Goal: Find specific page/section: Find specific page/section

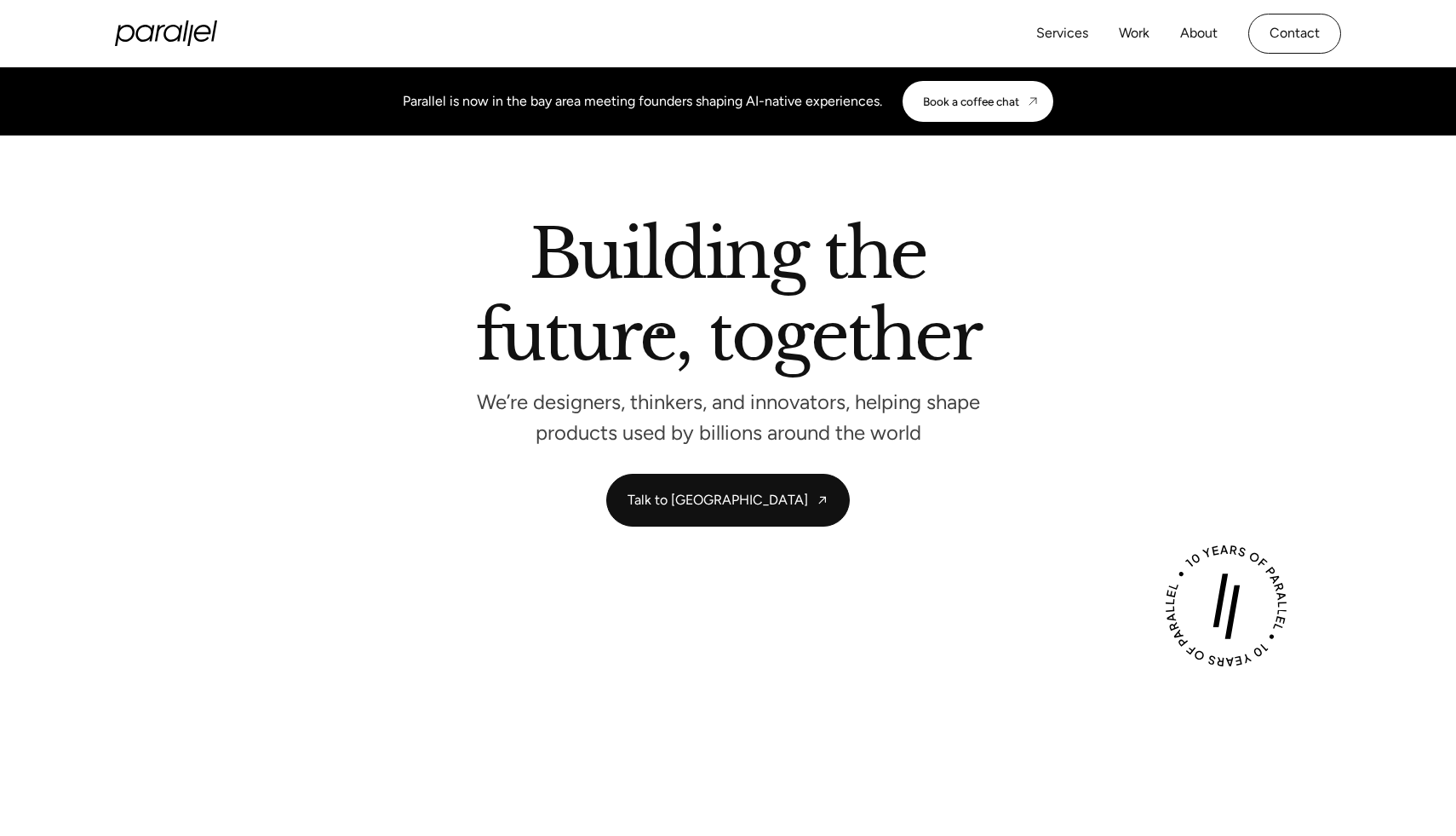
click at [655, 328] on h2 "Building the future, together" at bounding box center [729, 299] width 505 height 156
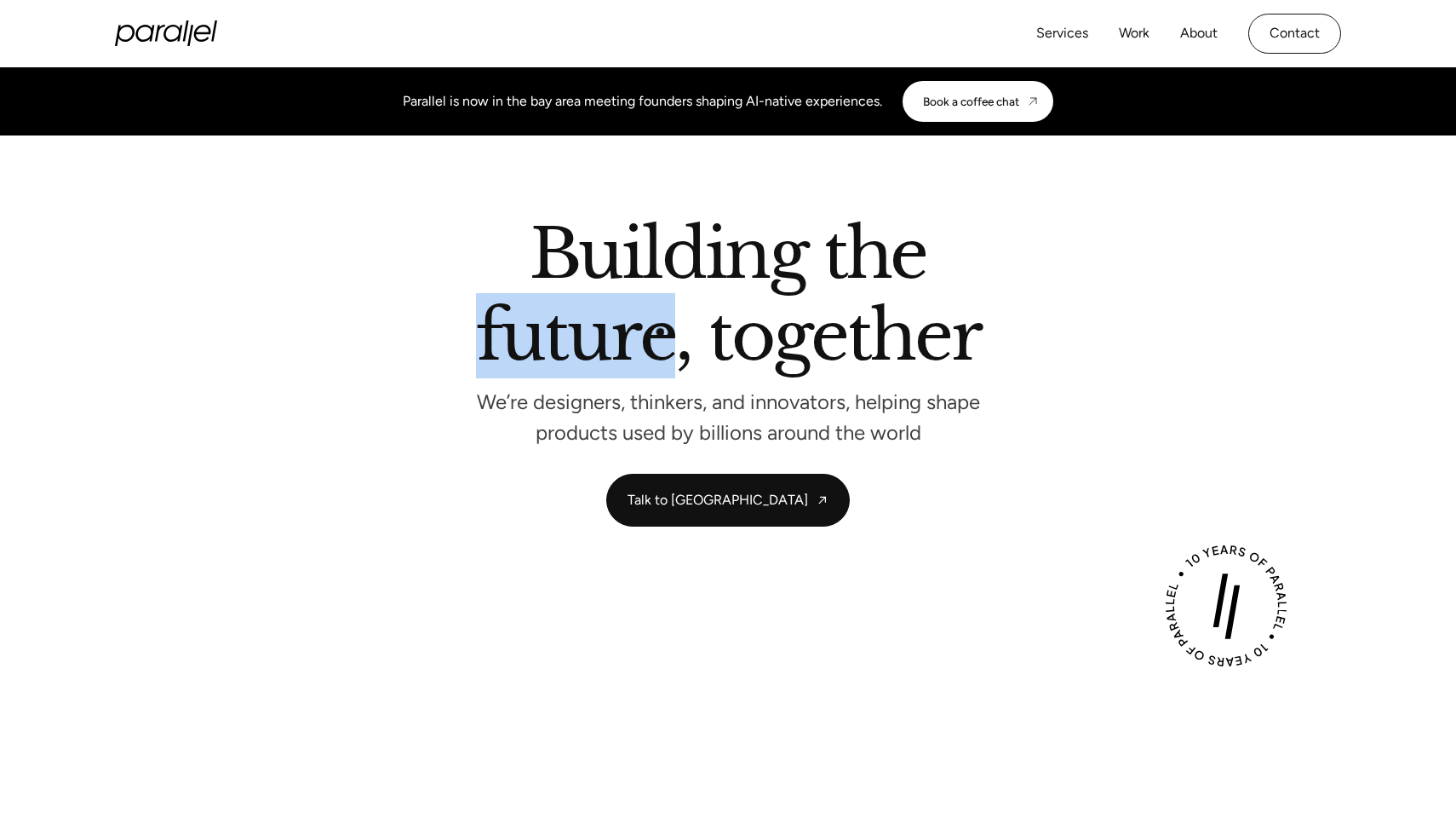
click at [655, 328] on h2 "Building the future, together" at bounding box center [729, 299] width 505 height 156
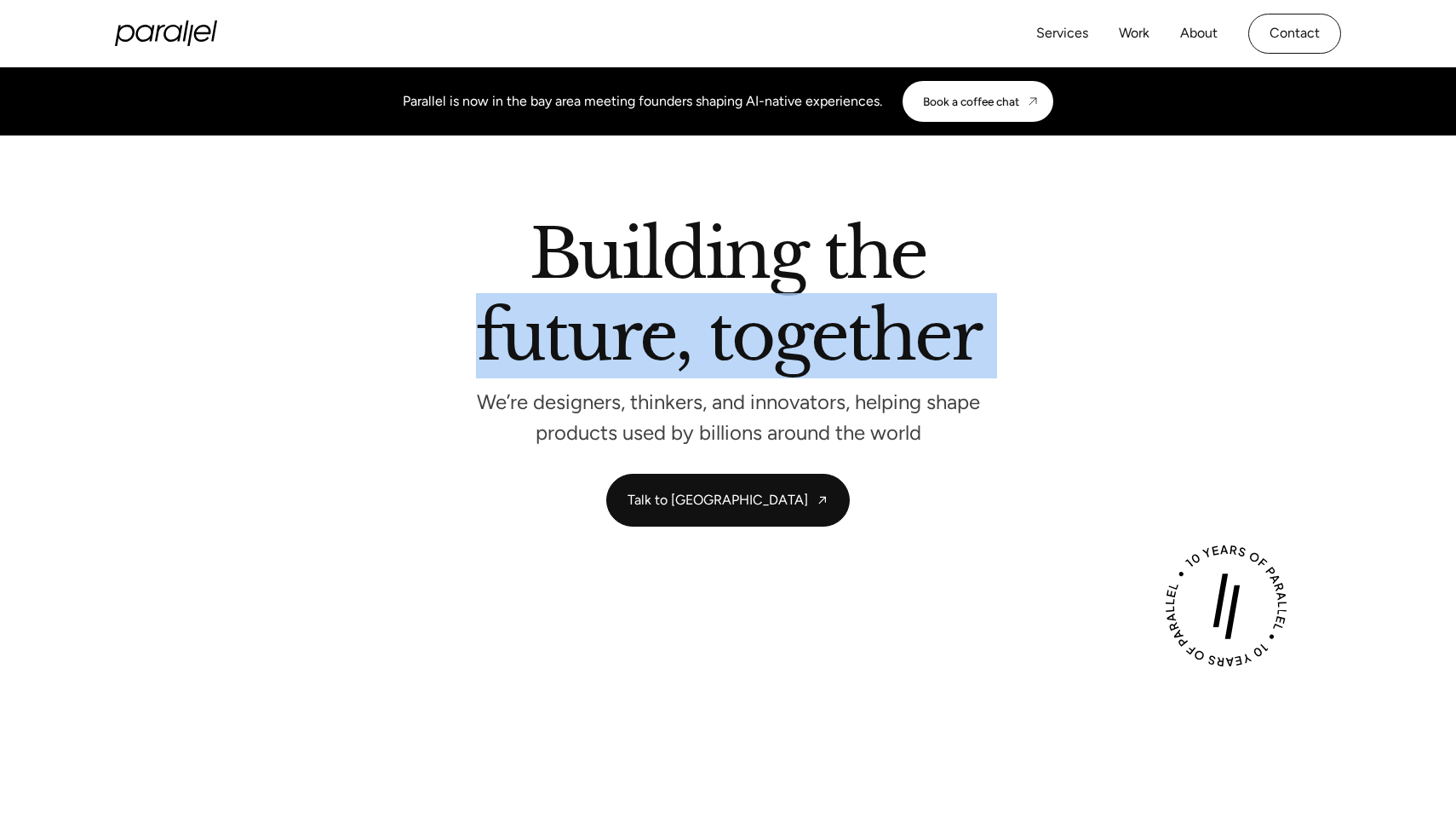
click at [655, 328] on h2 "Building the future, together" at bounding box center [729, 299] width 505 height 156
click at [496, 328] on h2 "Building the future, together" at bounding box center [729, 299] width 505 height 156
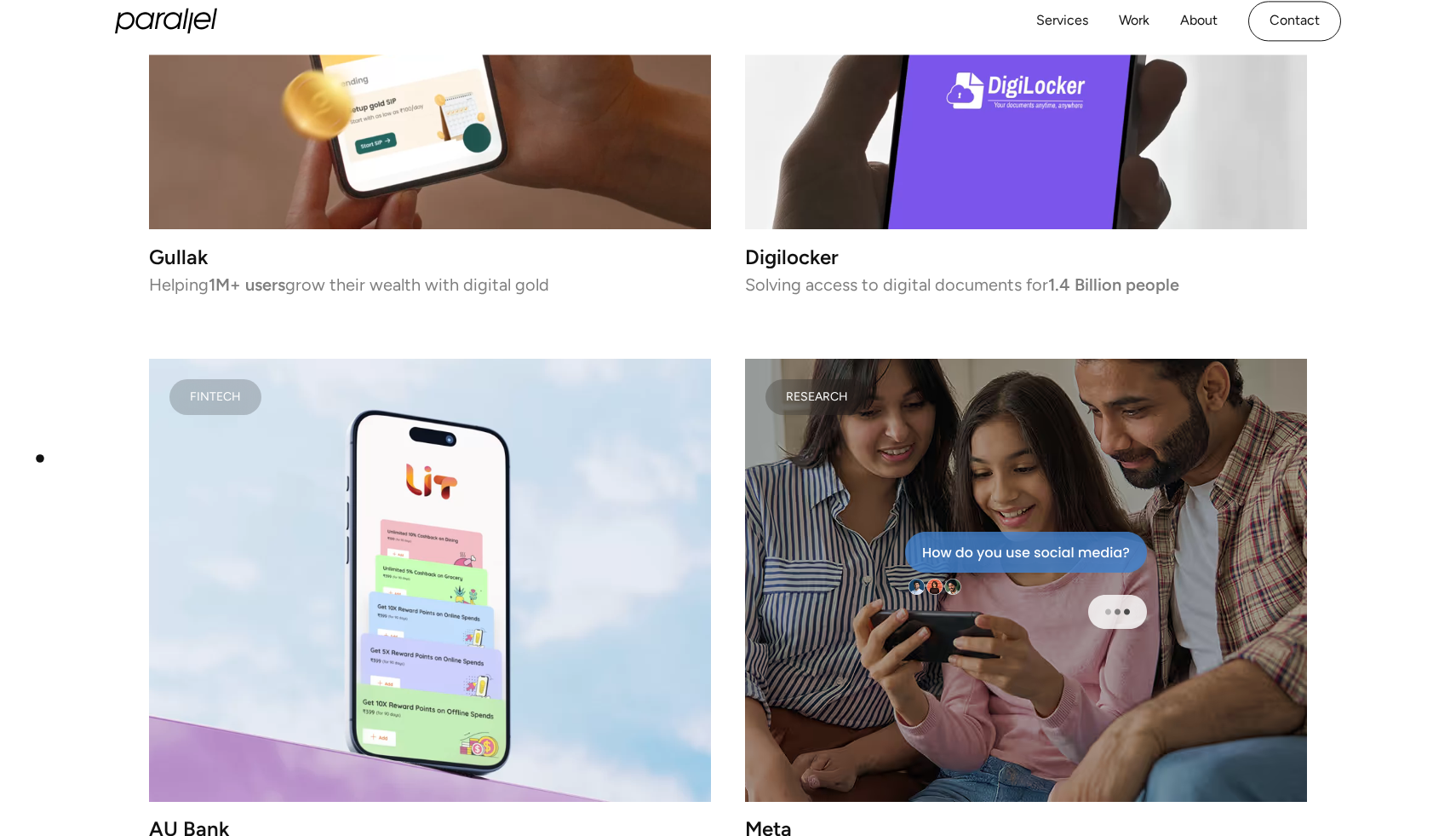
scroll to position [3151, 0]
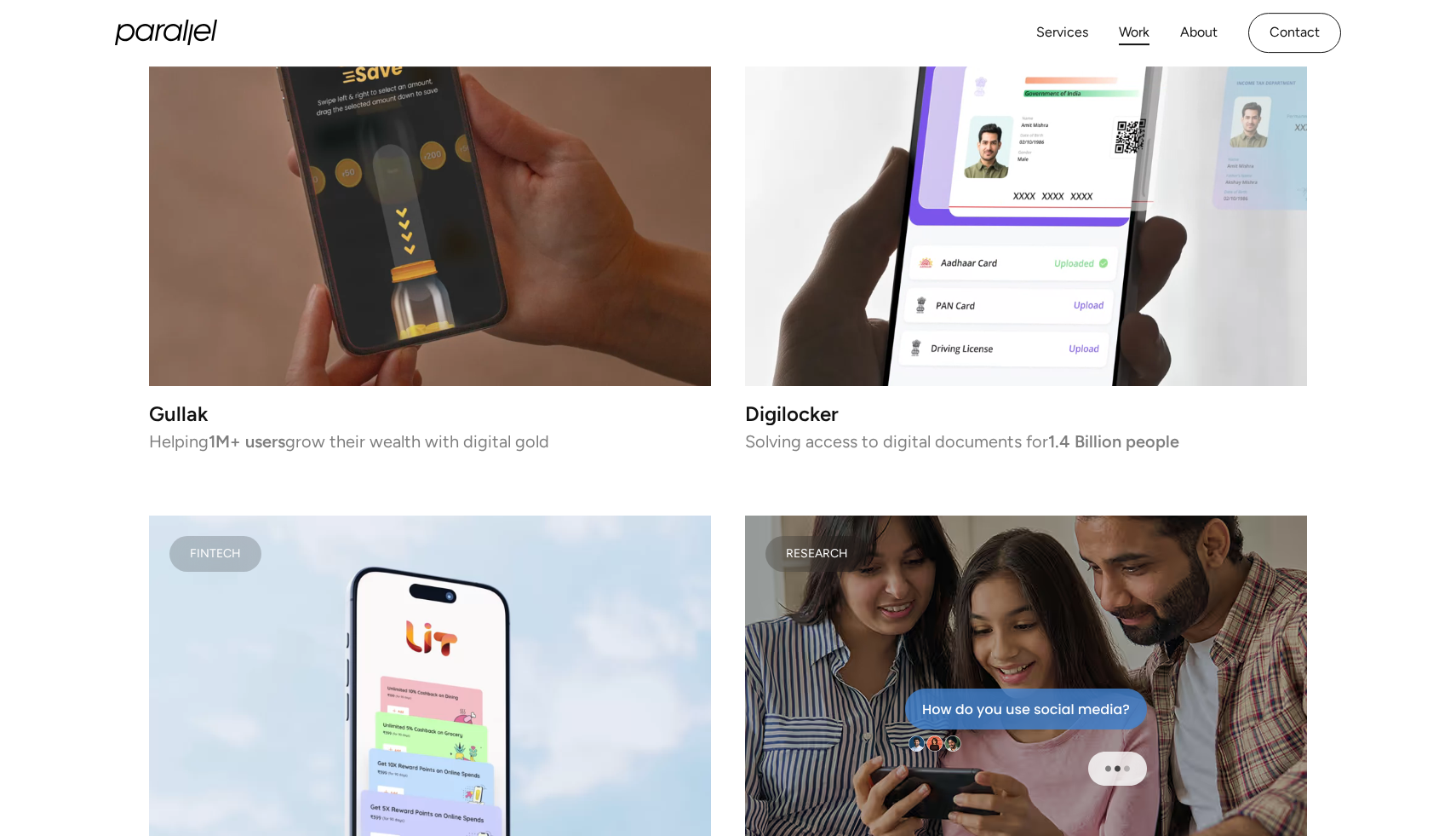
click at [1144, 32] on link "Work" at bounding box center [1134, 33] width 31 height 25
